Goal: Find specific page/section: Find specific page/section

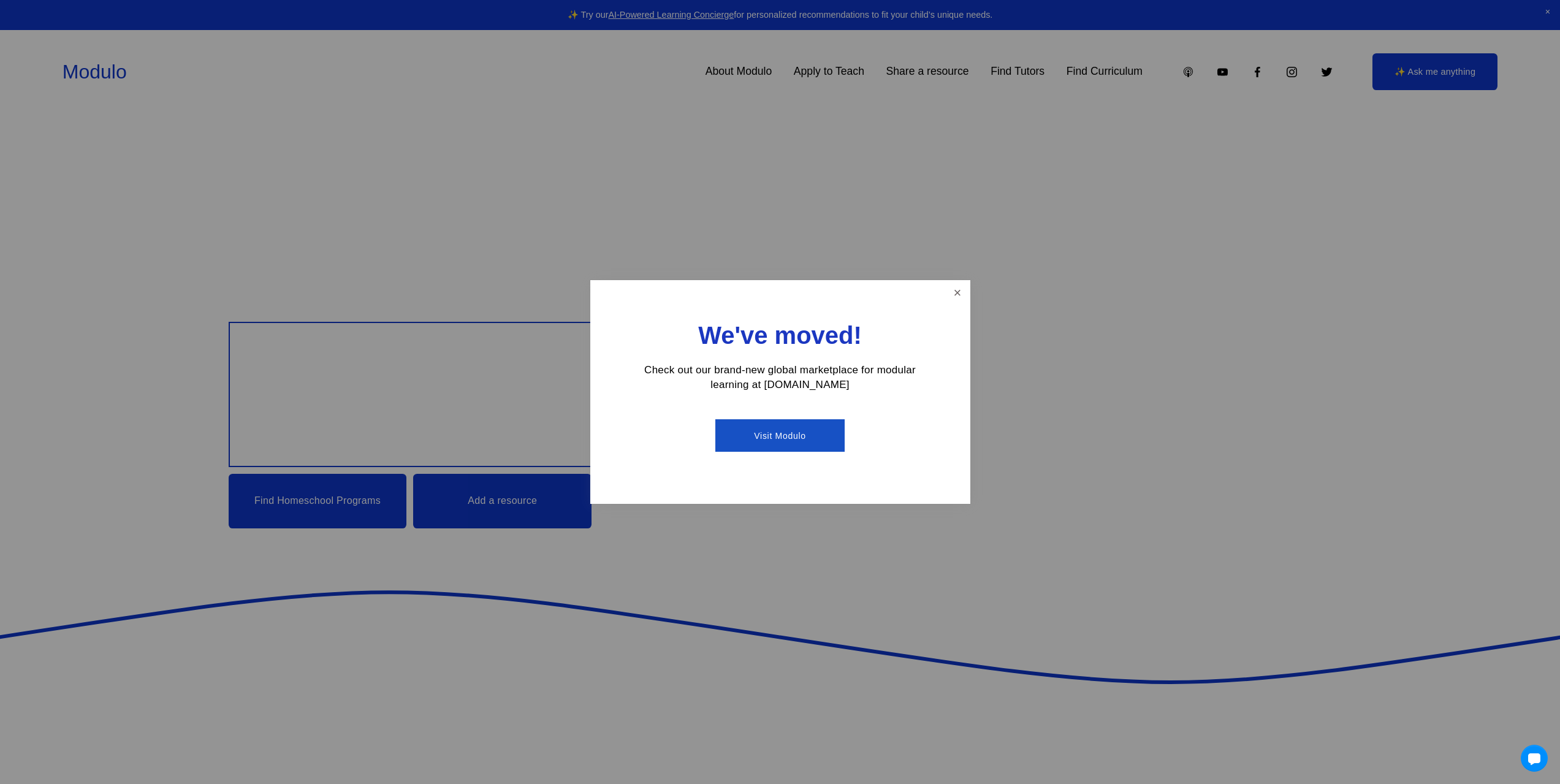
click at [956, 290] on link "Close" at bounding box center [957, 293] width 21 height 21
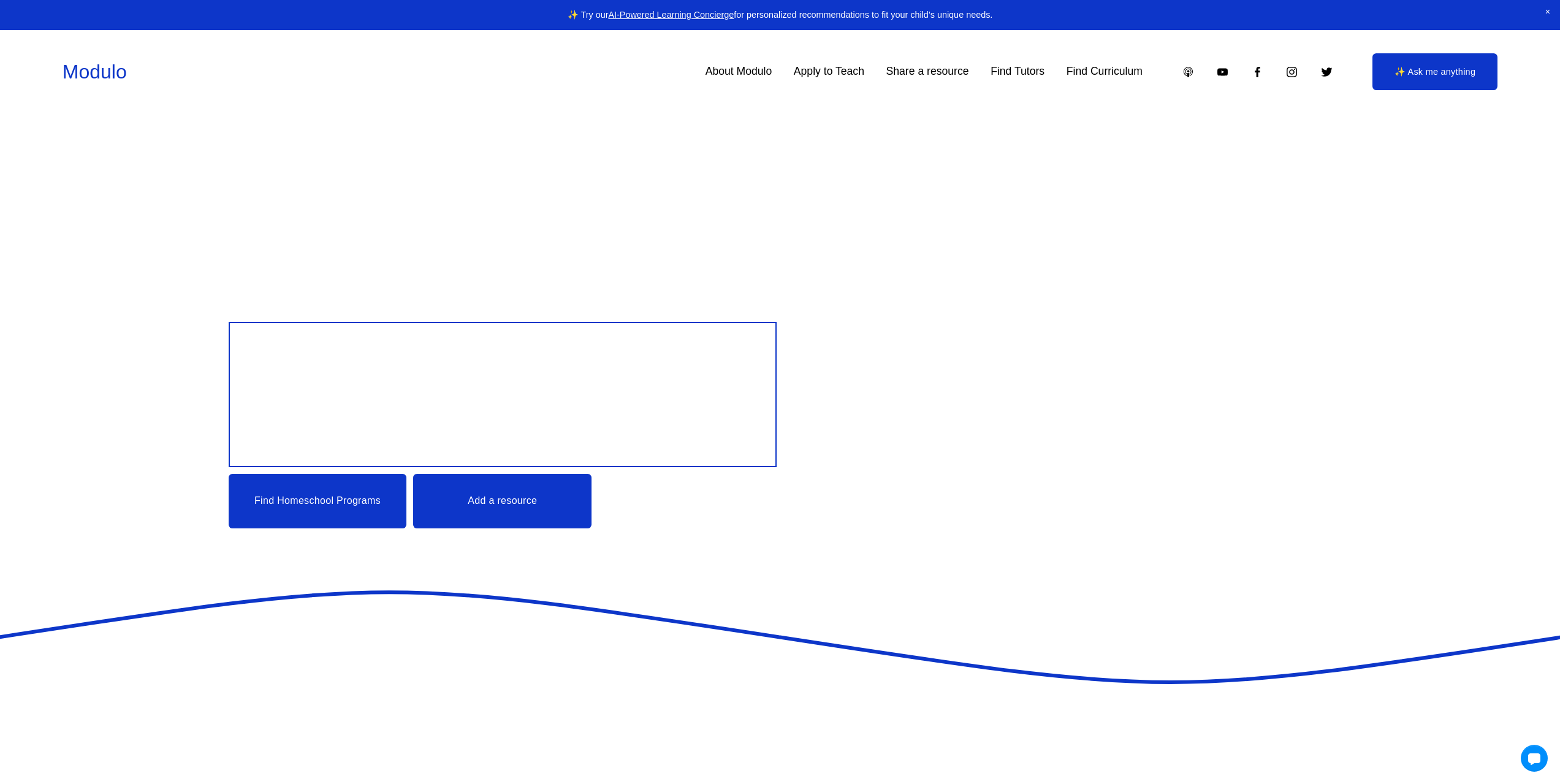
drag, startPoint x: 670, startPoint y: 634, endPoint x: 682, endPoint y: 264, distance: 370.2
click at [746, 70] on link "About Modulo" at bounding box center [739, 72] width 67 height 21
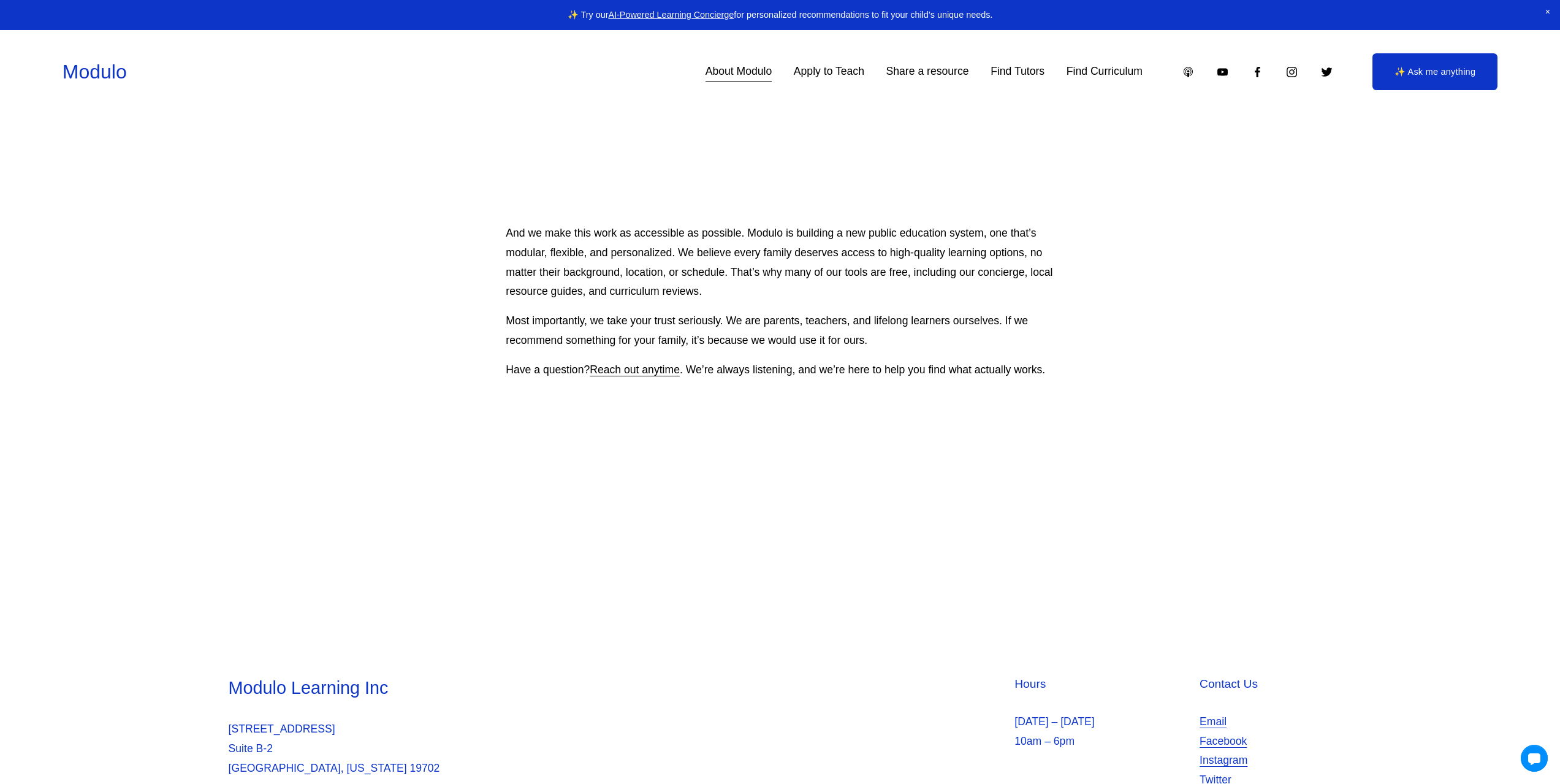
scroll to position [1219, 0]
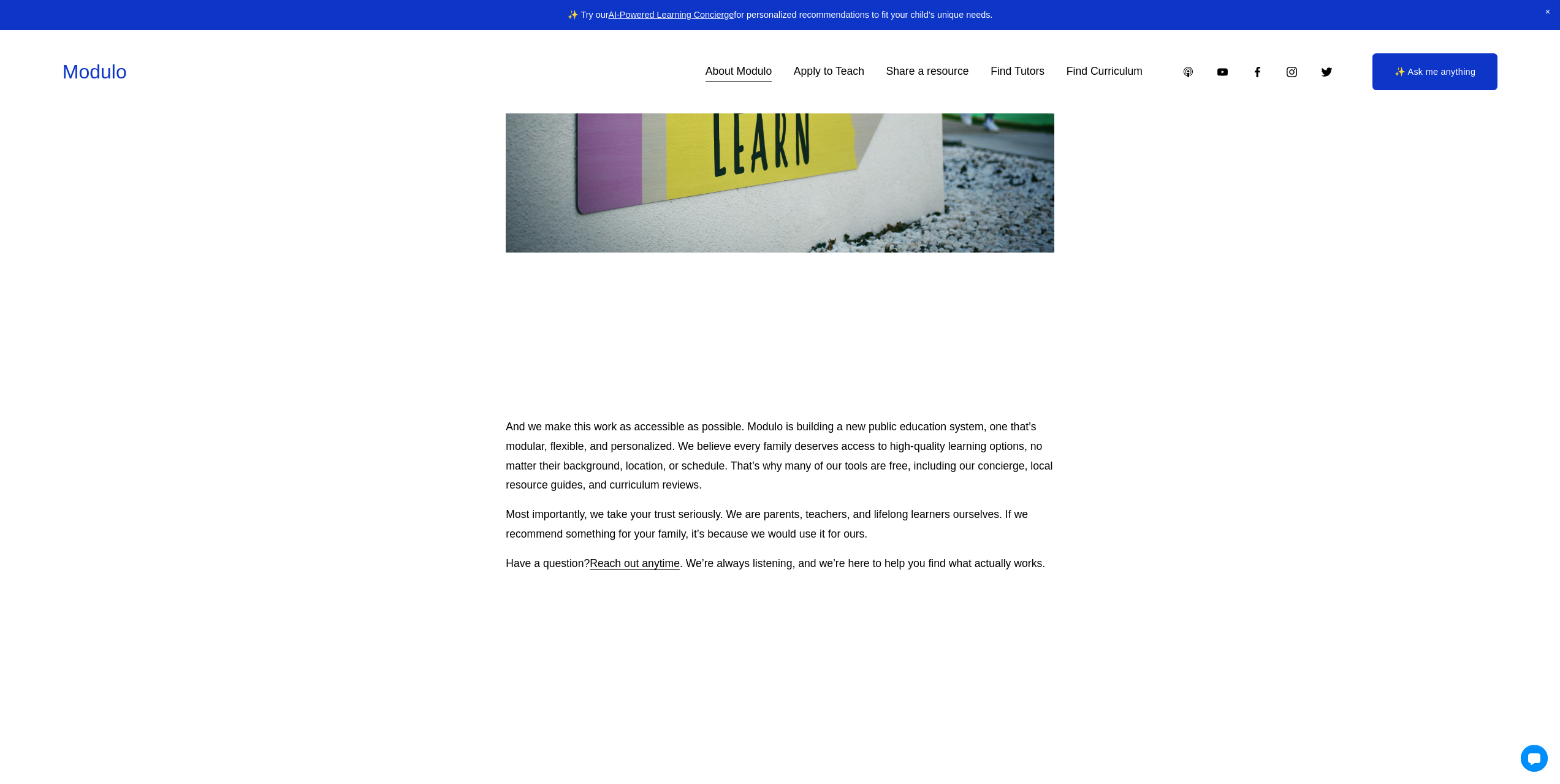
drag, startPoint x: 766, startPoint y: 529, endPoint x: 777, endPoint y: 423, distance: 106.6
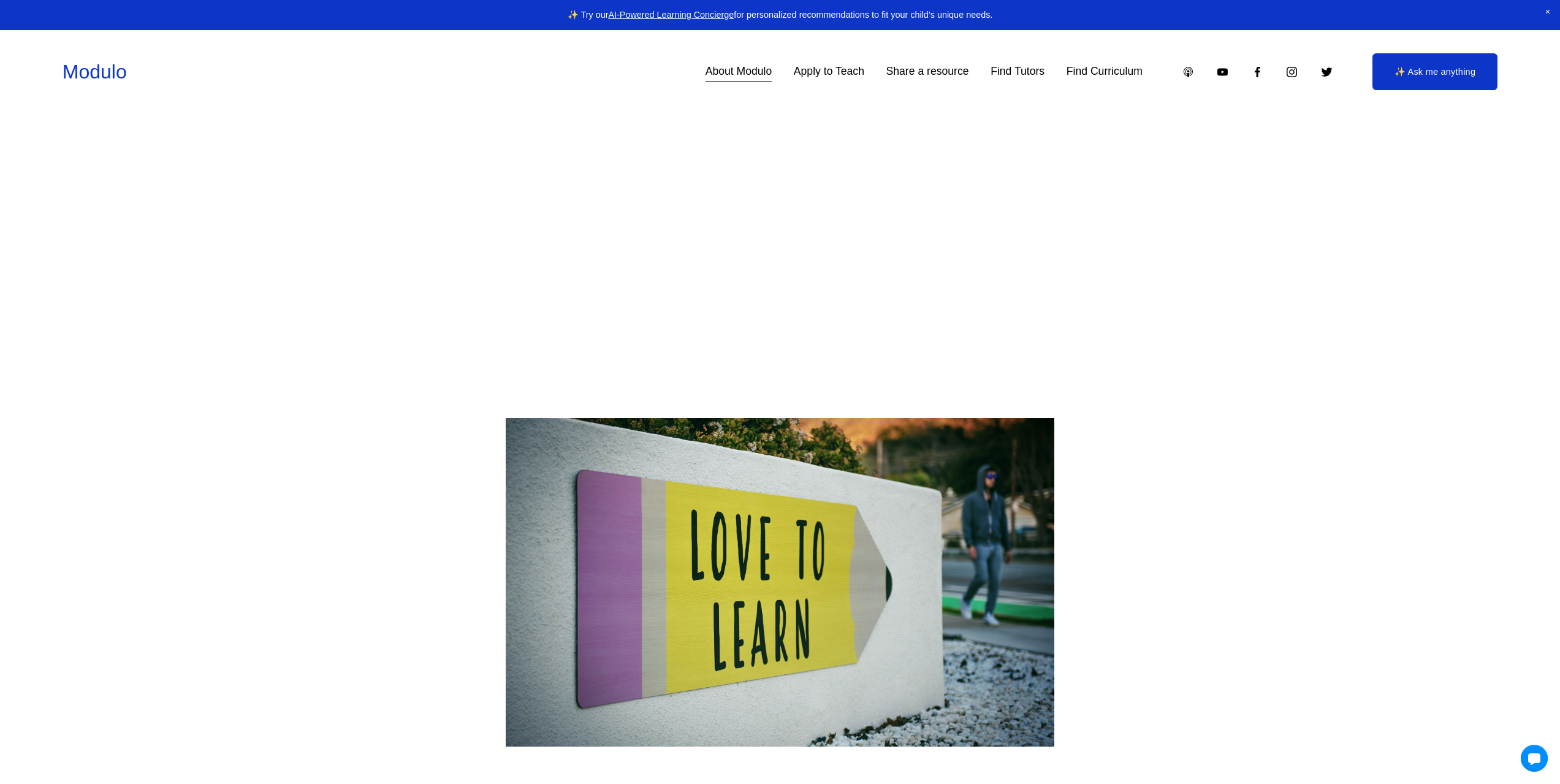
scroll to position [0, 0]
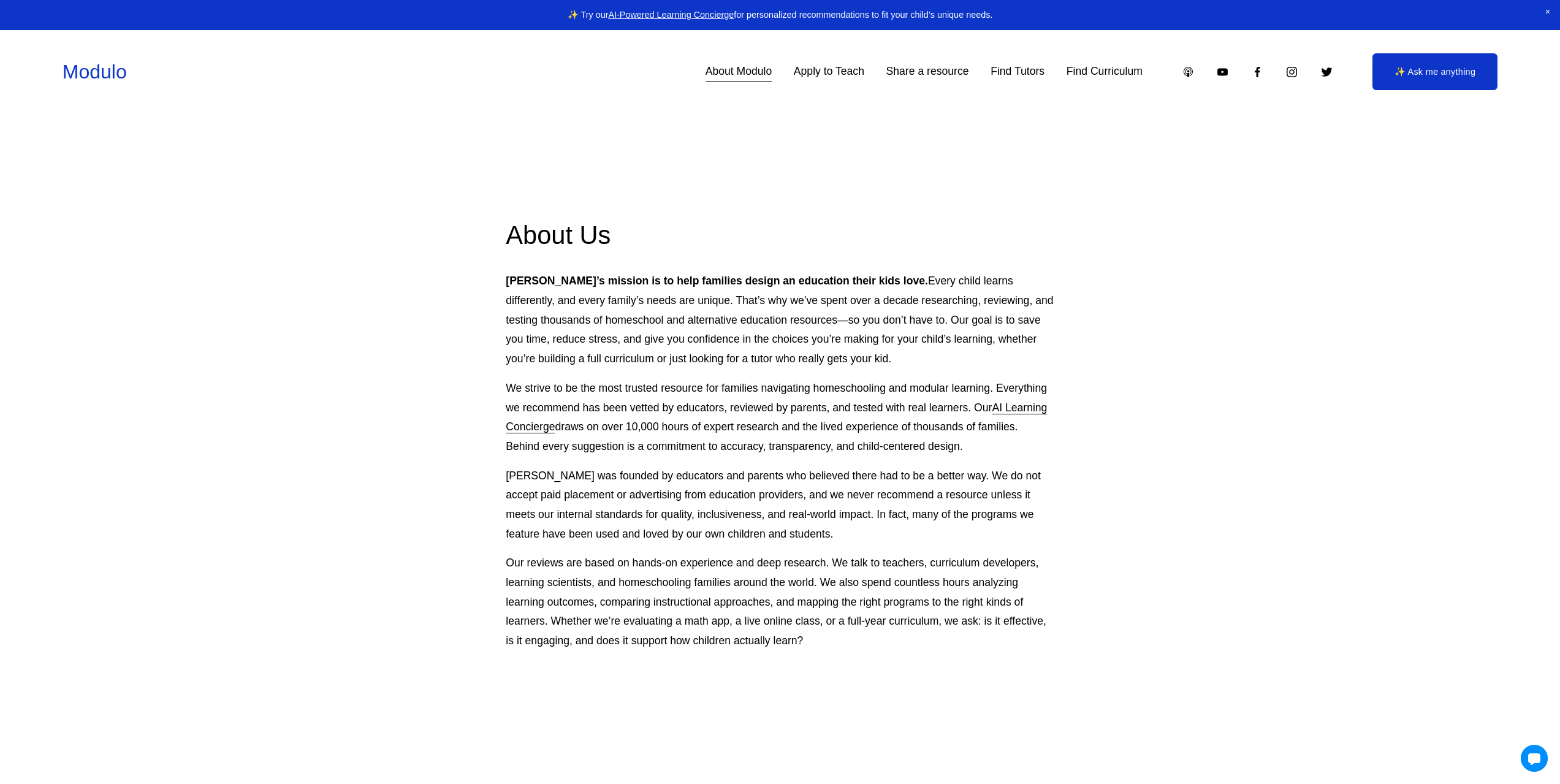
drag, startPoint x: 766, startPoint y: 353, endPoint x: 639, endPoint y: 47, distance: 331.3
click at [1024, 81] on link "Find Tutors" at bounding box center [1017, 72] width 54 height 21
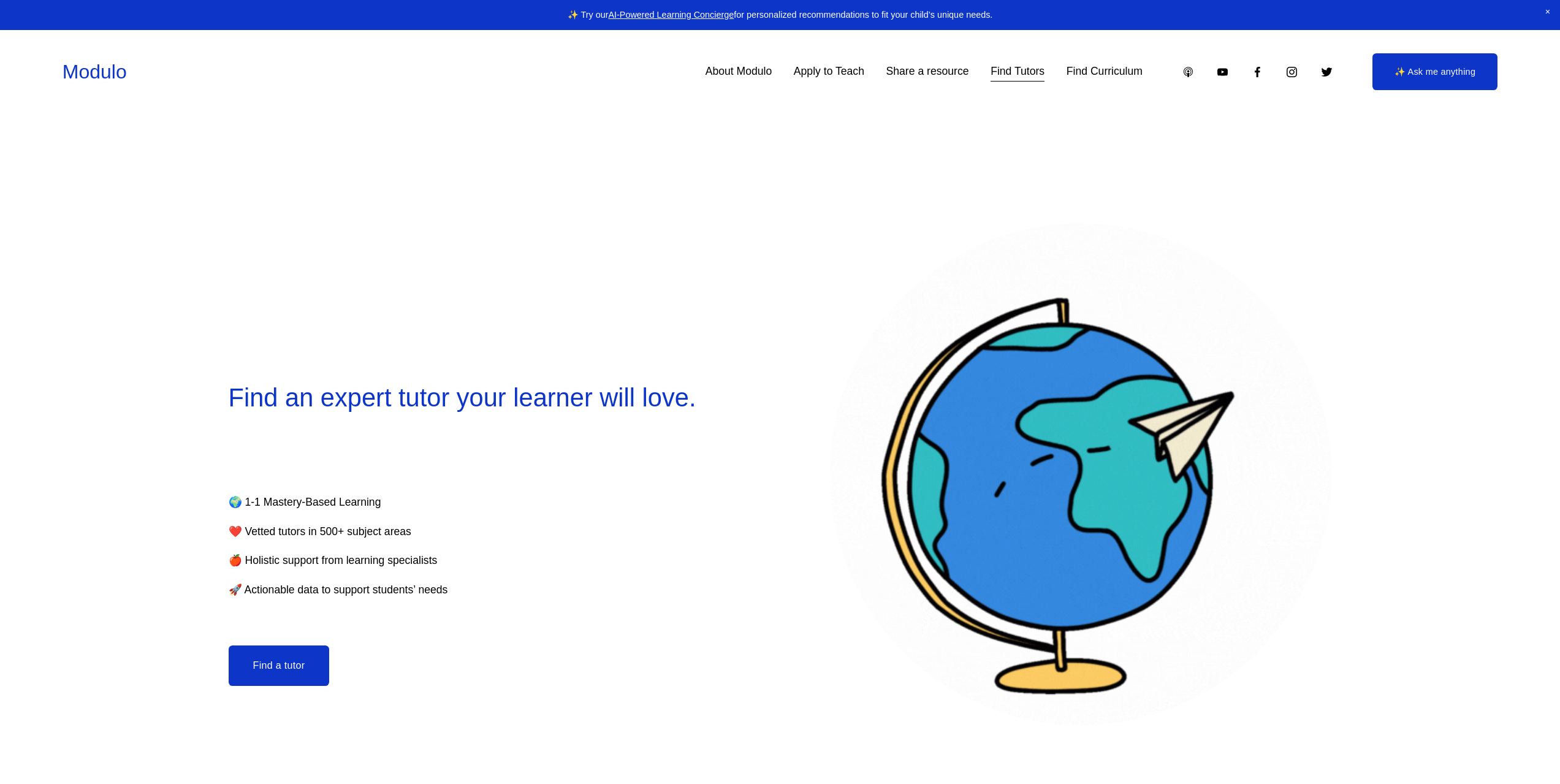
select select "**"
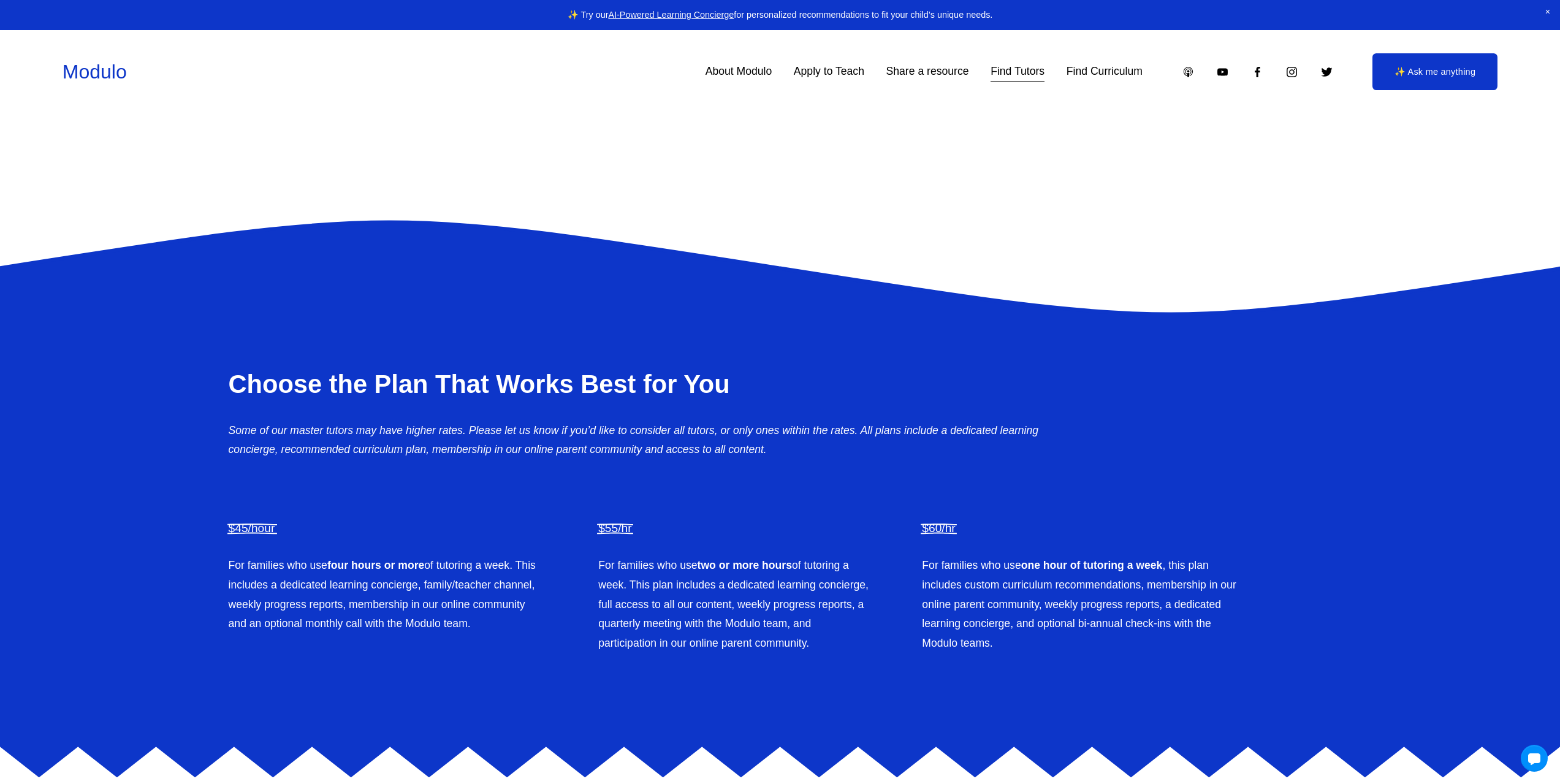
scroll to position [3431, 0]
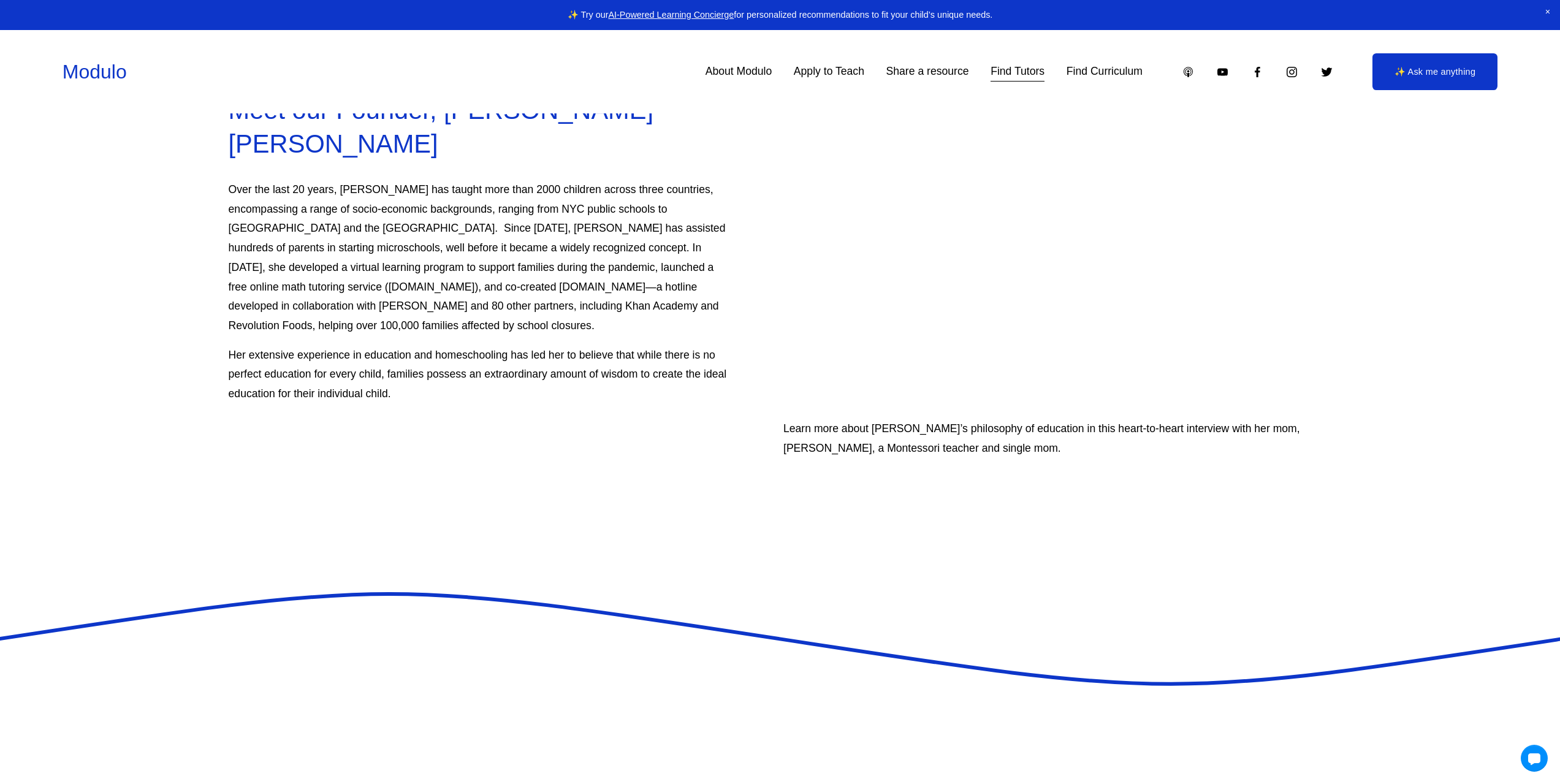
drag, startPoint x: 476, startPoint y: 506, endPoint x: 462, endPoint y: 602, distance: 97.0
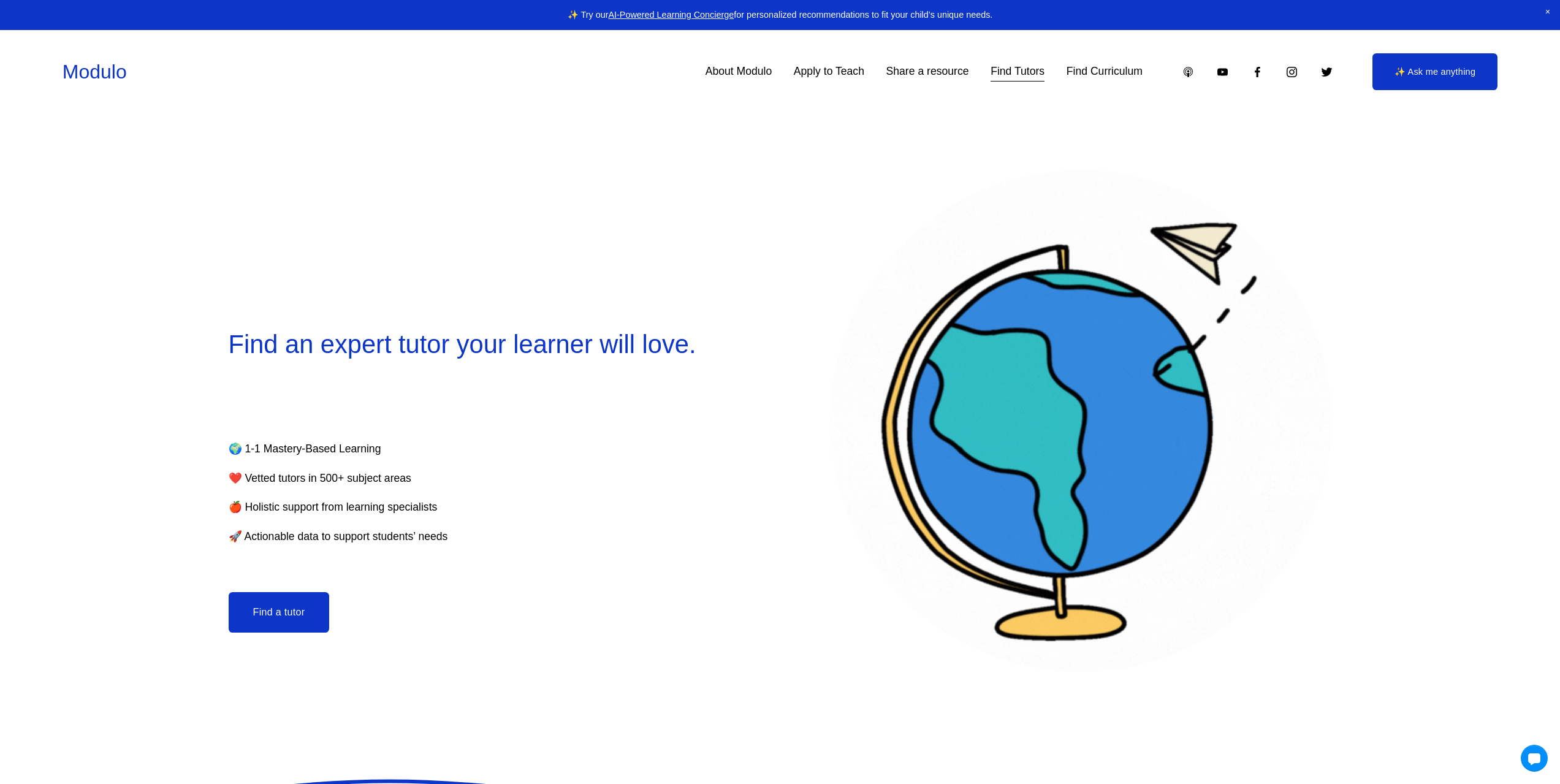
scroll to position [0, 0]
